Goal: Check status: Check status

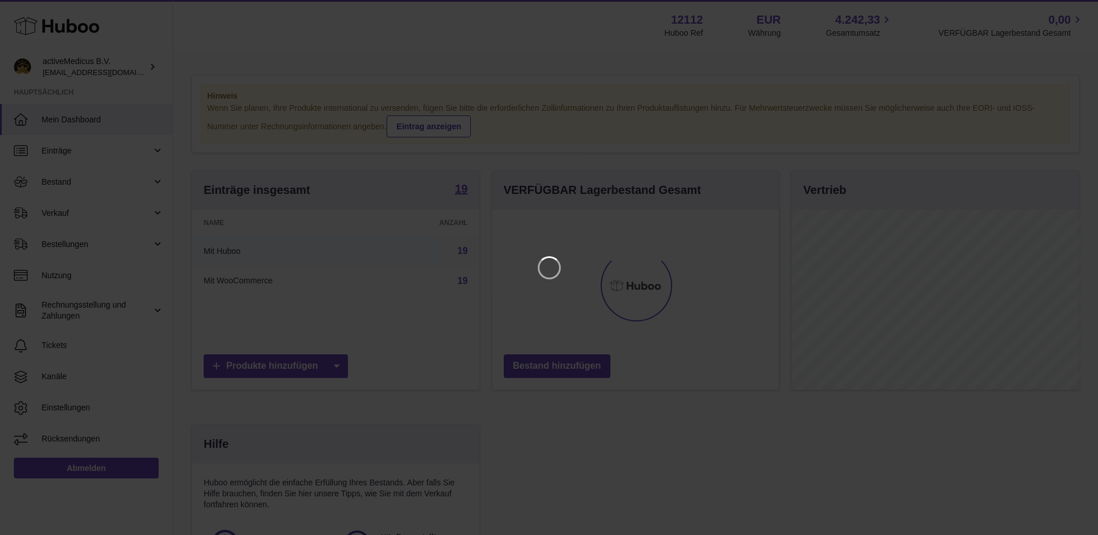
scroll to position [180, 290]
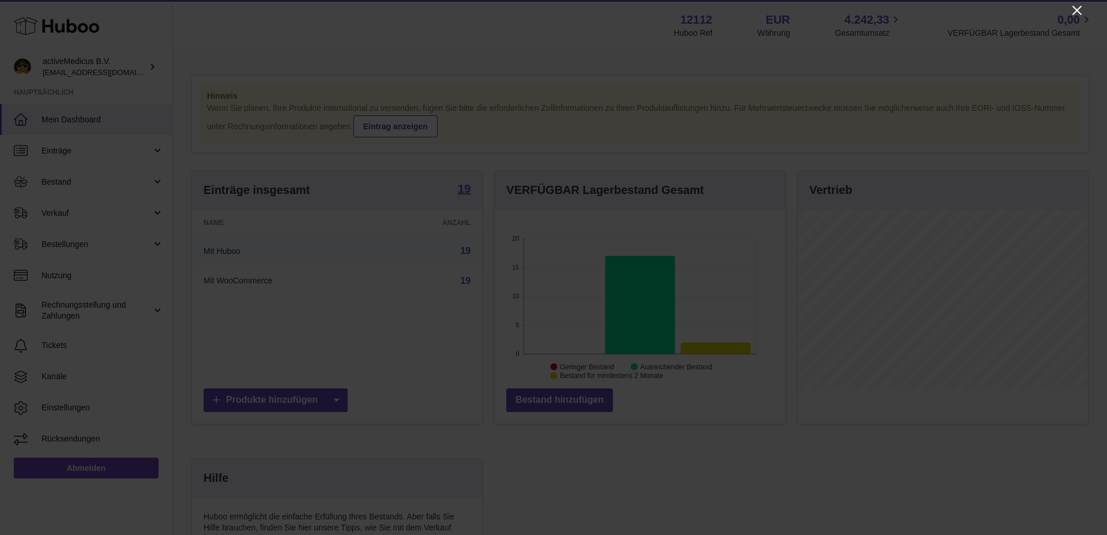
click at [1073, 15] on icon "Close" at bounding box center [1078, 10] width 14 height 14
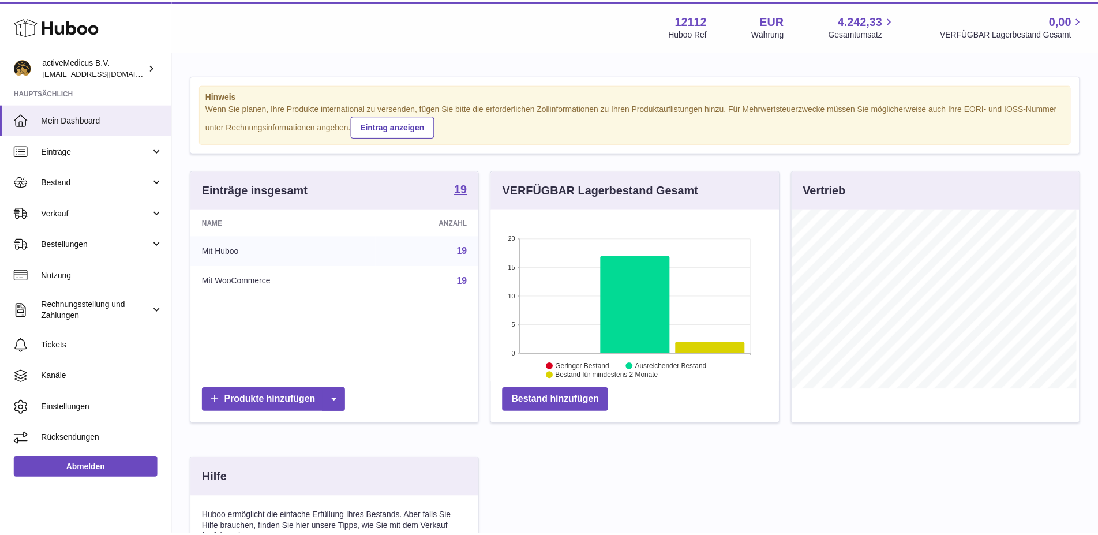
scroll to position [576599, 576492]
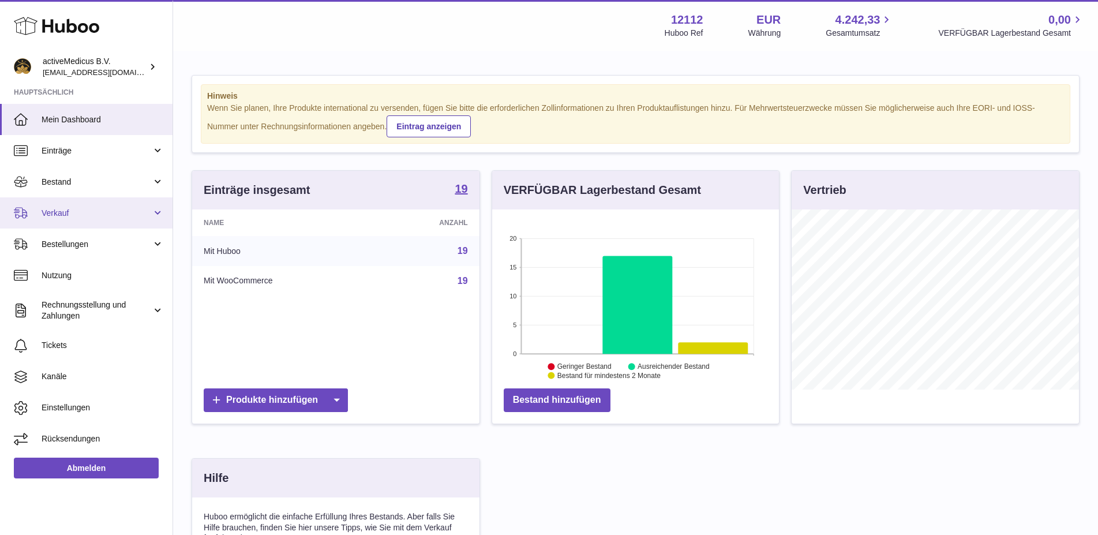
click at [69, 208] on span "Verkauf" at bounding box center [97, 213] width 110 height 11
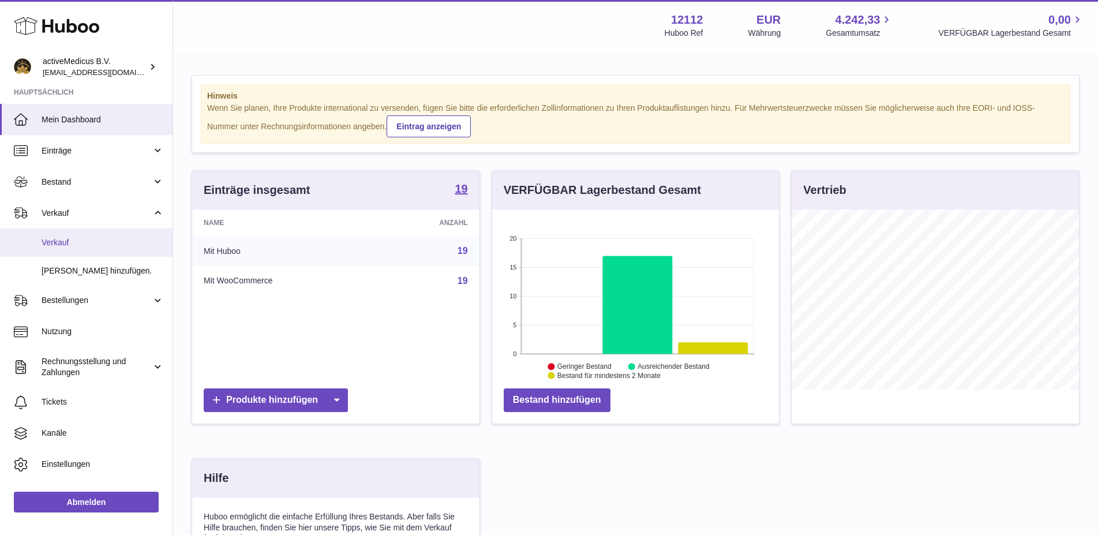
click at [84, 239] on span "Verkauf" at bounding box center [103, 242] width 122 height 11
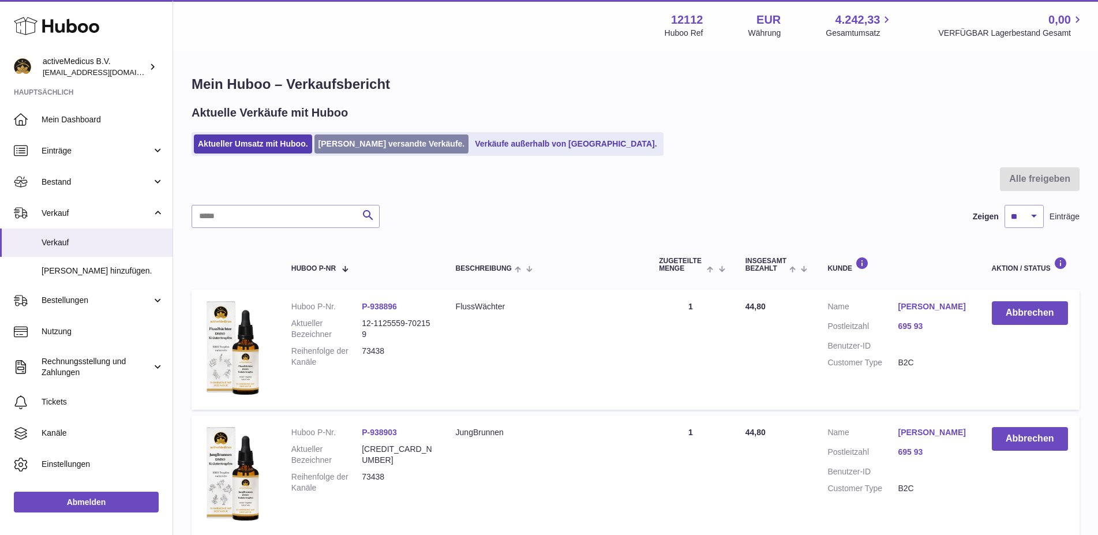
click at [375, 138] on link "[PERSON_NAME] versandte Verkäufe." at bounding box center [391, 143] width 155 height 19
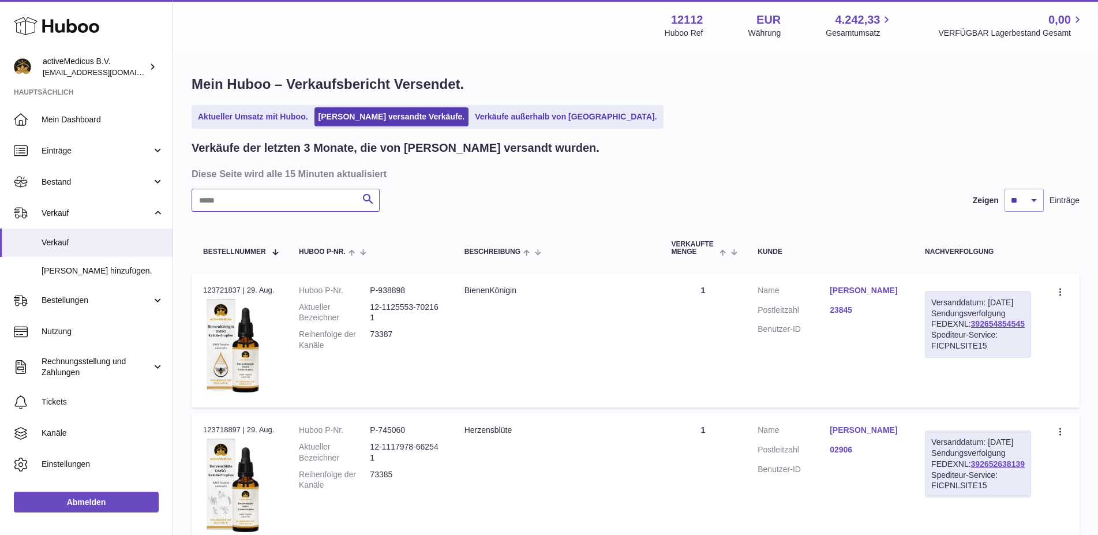
click at [287, 201] on input "text" at bounding box center [285, 200] width 188 height 23
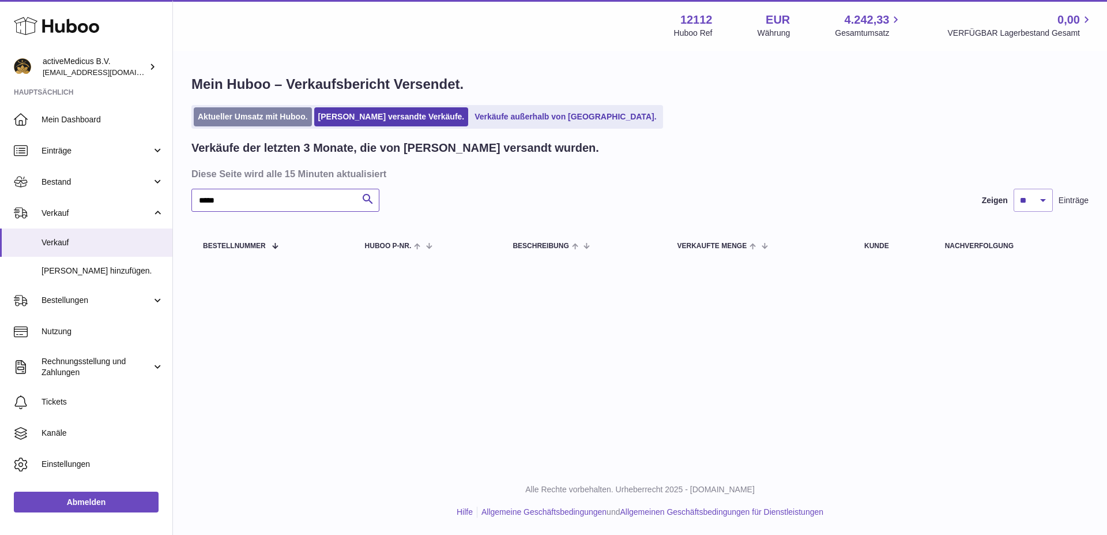
type input "*****"
click at [238, 114] on link "Aktueller Umsatz mit Huboo." at bounding box center [253, 116] width 118 height 19
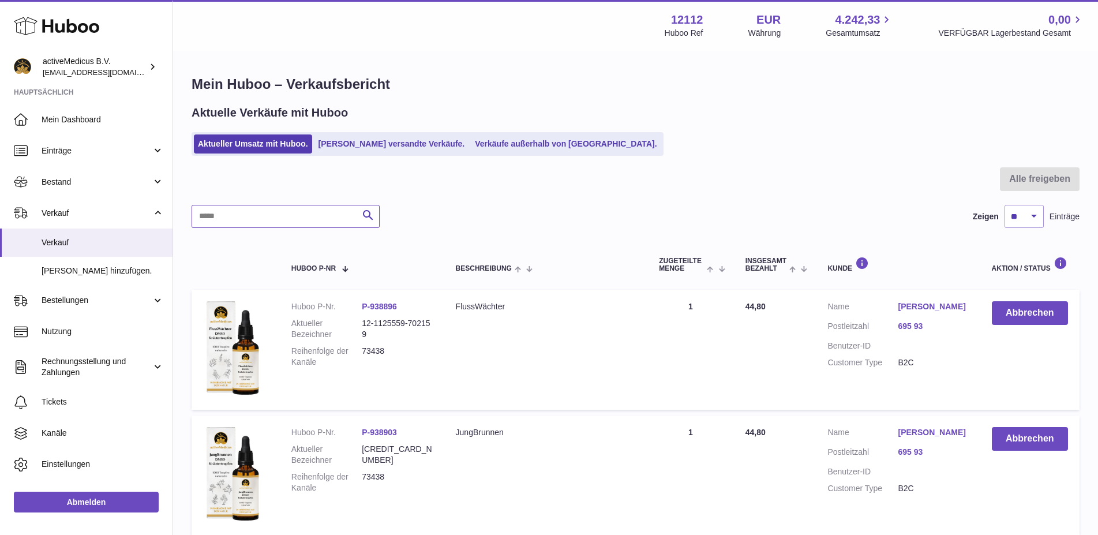
click at [246, 215] on input "text" at bounding box center [285, 216] width 188 height 23
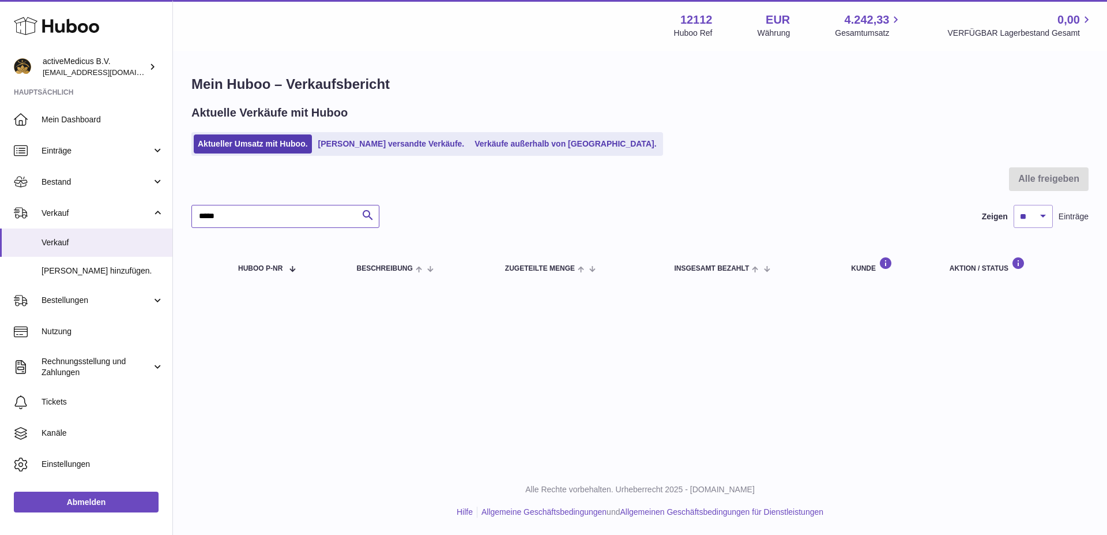
type input "*****"
